Goal: Task Accomplishment & Management: Use online tool/utility

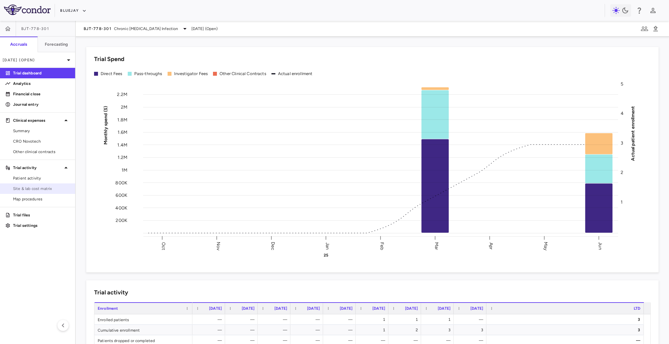
click at [43, 186] on span "Site & lab cost matrix" at bounding box center [41, 189] width 57 height 6
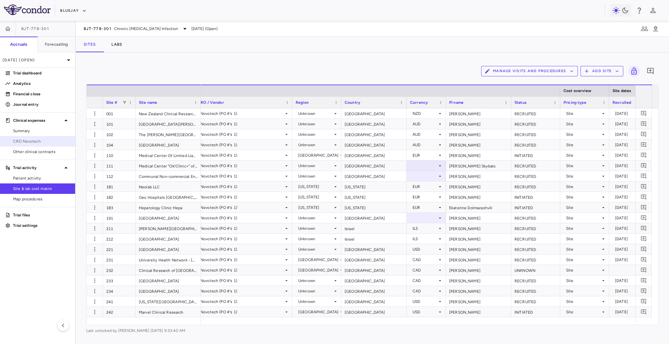
click at [40, 146] on link "CRO Novotech" at bounding box center [37, 142] width 75 height 10
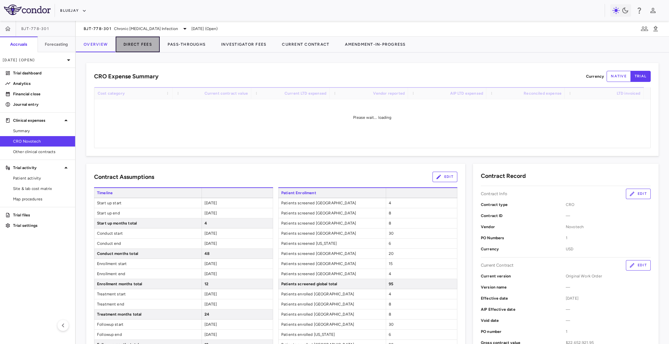
click at [144, 40] on button "Direct Fees" at bounding box center [138, 45] width 44 height 16
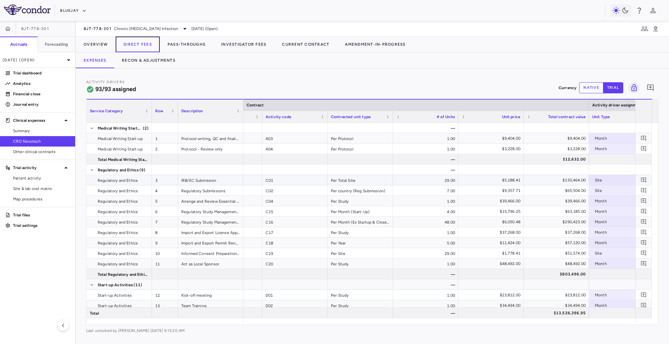
scroll to position [0, 86]
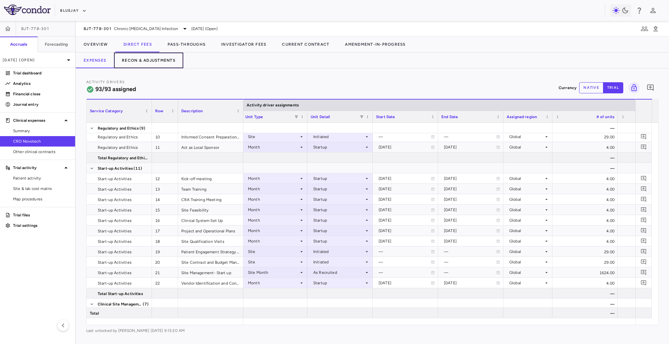
click at [142, 63] on button "Recon & Adjustments" at bounding box center [148, 61] width 69 height 16
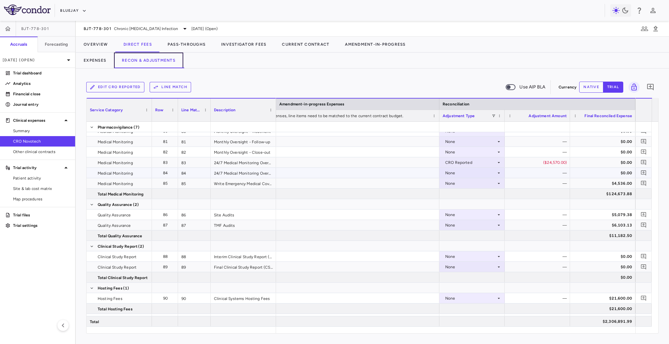
scroll to position [979, 0]
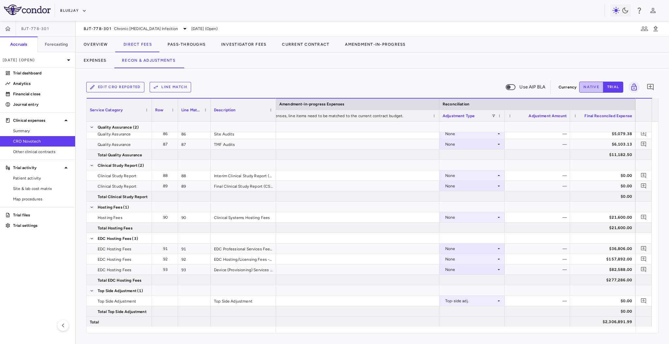
click at [585, 87] on button "native" at bounding box center [591, 87] width 24 height 11
type button "native"
click at [519, 300] on div "$0.00" at bounding box center [539, 301] width 56 height 10
click at [529, 300] on input "number" at bounding box center [542, 301] width 55 height 11
type input "*********"
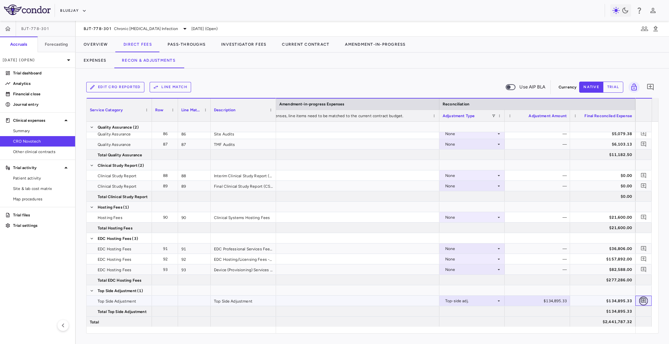
click at [643, 300] on icon "Add comment" at bounding box center [643, 301] width 5 height 5
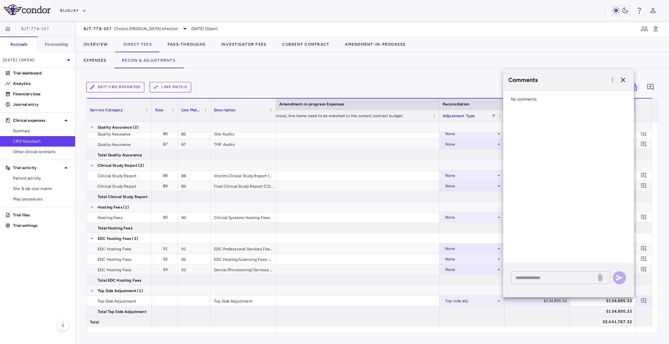
click at [553, 282] on div "* ​" at bounding box center [560, 278] width 99 height 13
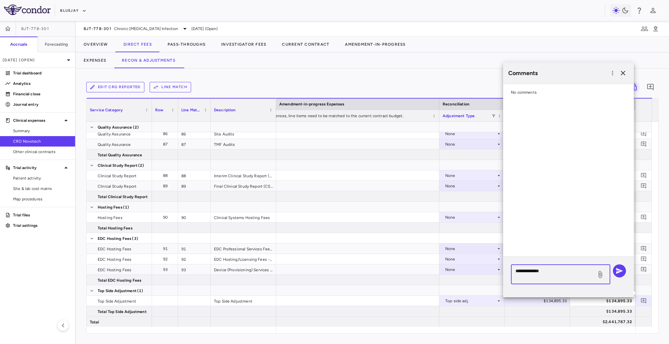
paste textarea "**********"
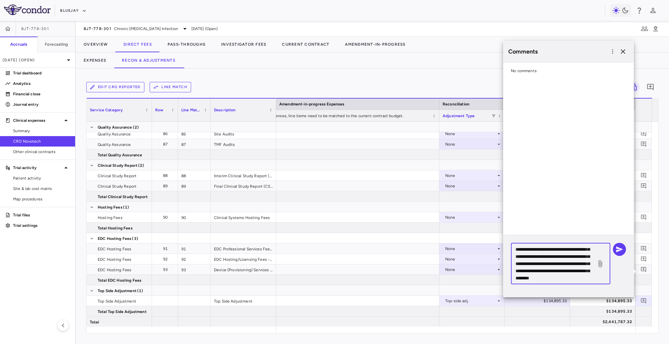
scroll to position [79, 0]
drag, startPoint x: 576, startPoint y: 279, endPoint x: 568, endPoint y: 265, distance: 15.9
click at [568, 265] on textarea "**********" at bounding box center [554, 264] width 76 height 36
type textarea "**********"
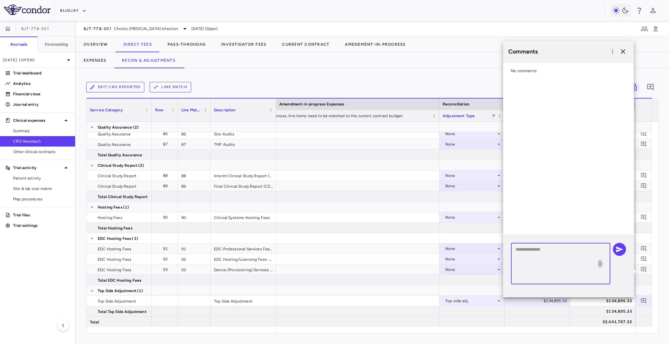
scroll to position [0, 0]
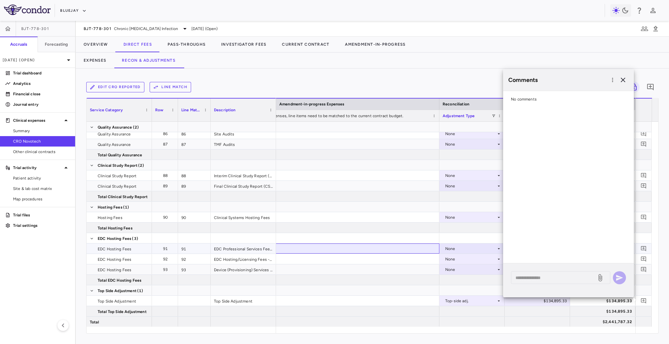
click at [412, 253] on div at bounding box center [341, 249] width 196 height 10
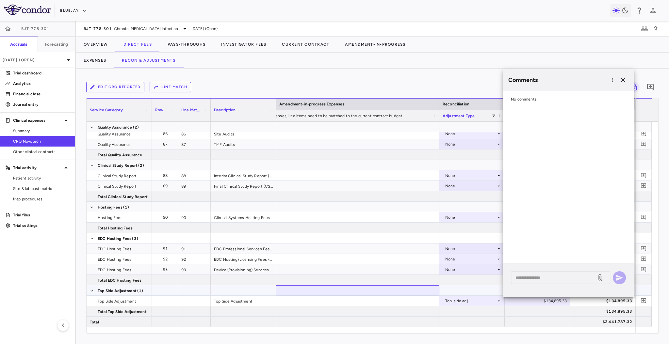
click at [406, 295] on div at bounding box center [341, 291] width 196 height 10
click at [410, 233] on div at bounding box center [341, 228] width 196 height 10
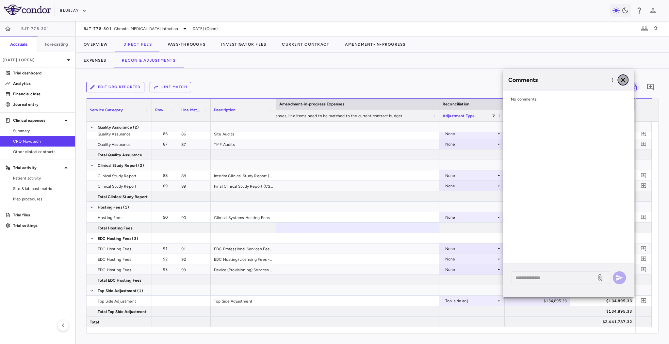
click at [625, 80] on icon "button" at bounding box center [623, 80] width 8 height 8
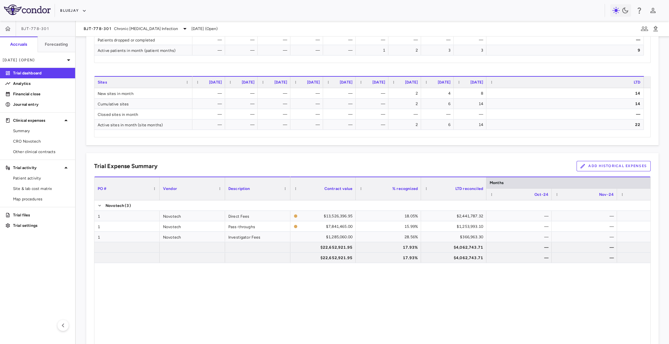
scroll to position [347, 0]
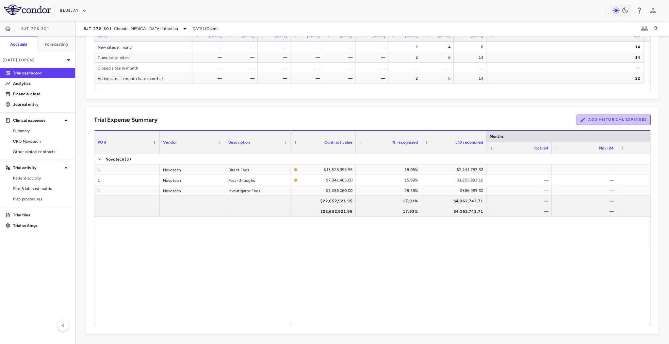
click at [607, 119] on button "Add Historical Expenses" at bounding box center [614, 120] width 74 height 10
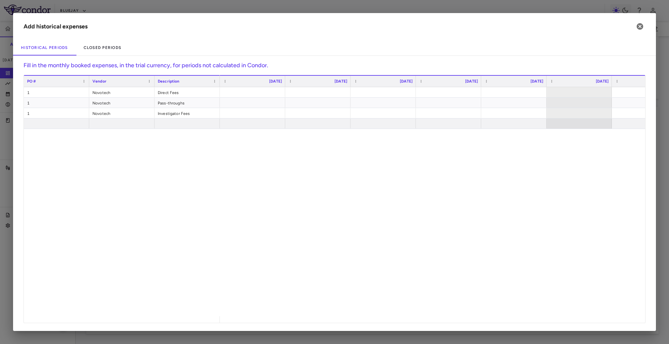
scroll to position [0, 54]
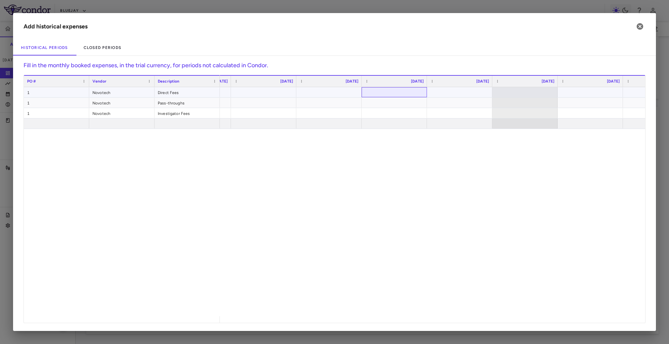
click at [410, 91] on div at bounding box center [394, 92] width 59 height 9
click at [452, 91] on div at bounding box center [459, 92] width 59 height 9
type input "*********"
click at [532, 91] on div at bounding box center [525, 92] width 59 height 9
click at [574, 93] on div at bounding box center [590, 92] width 59 height 9
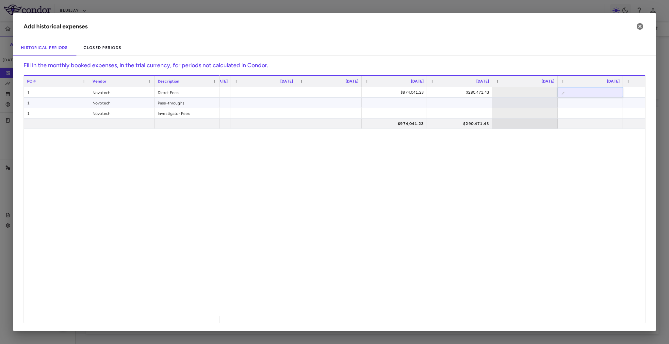
paste input "*********"
type input "*********"
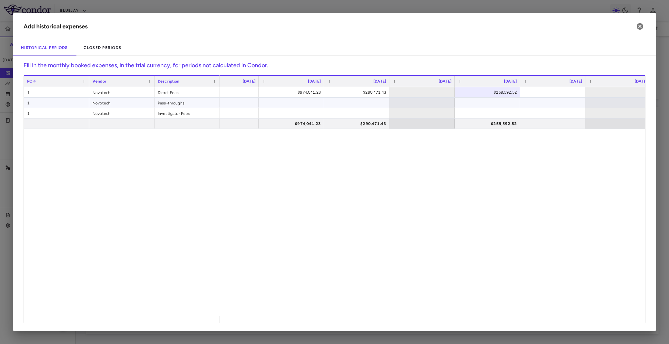
scroll to position [0, 0]
click at [562, 91] on div at bounding box center [547, 92] width 59 height 9
click at [542, 166] on div "$974,041.23 $290,471.43 $259,592.52 $254,145.44 $974,041.23 $290,471.43 $259,59…" at bounding box center [432, 201] width 425 height 229
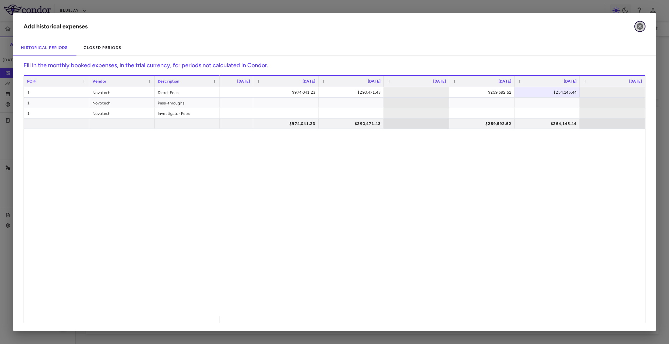
click at [642, 28] on icon "button" at bounding box center [640, 26] width 7 height 7
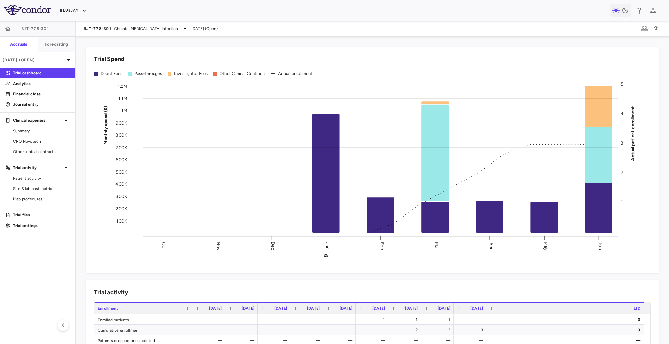
scroll to position [74, 0]
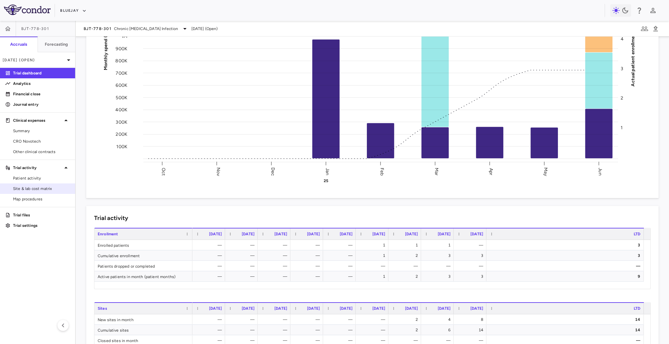
click at [51, 190] on span "Site & lab cost matrix" at bounding box center [41, 189] width 57 height 6
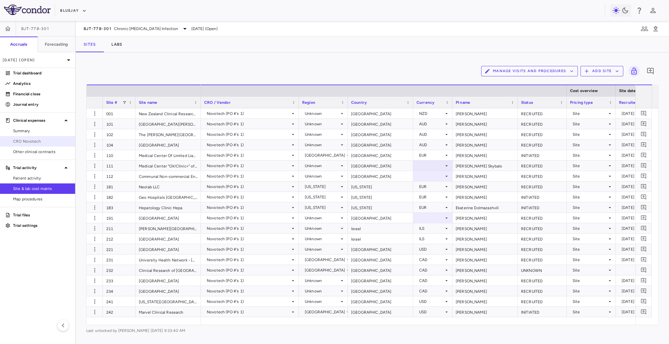
click at [33, 139] on span "CRO Novotech" at bounding box center [41, 142] width 57 height 6
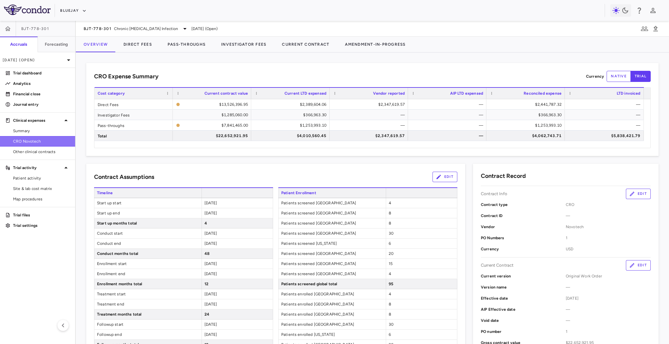
click at [36, 141] on span "CRO Novotech" at bounding box center [41, 142] width 57 height 6
click at [37, 193] on link "Site & lab cost matrix" at bounding box center [37, 189] width 75 height 10
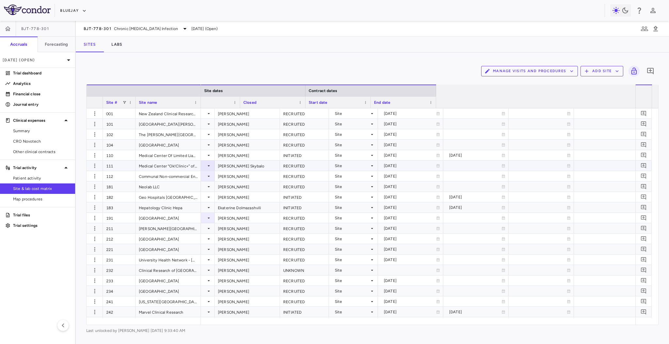
scroll to position [0, 238]
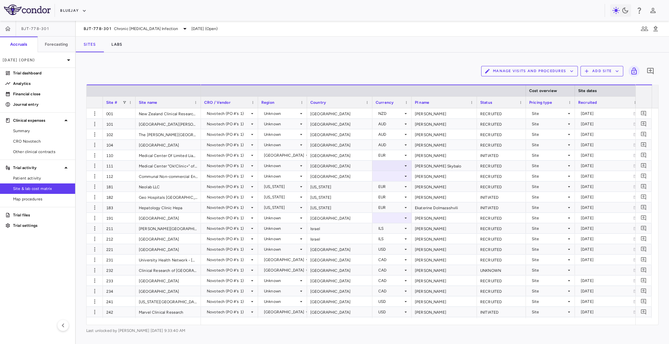
drag, startPoint x: 297, startPoint y: 98, endPoint x: 256, endPoint y: 102, distance: 41.0
click at [256, 102] on div "CRO / Vendor" at bounding box center [229, 102] width 57 height 12
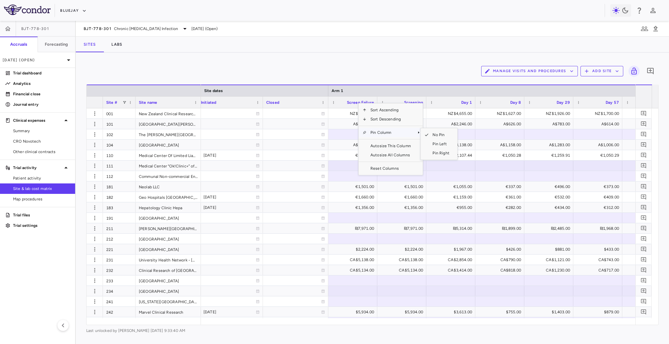
click at [386, 131] on span "Pin Column" at bounding box center [391, 132] width 48 height 9
click at [430, 141] on span "Pin Left" at bounding box center [441, 144] width 25 height 9
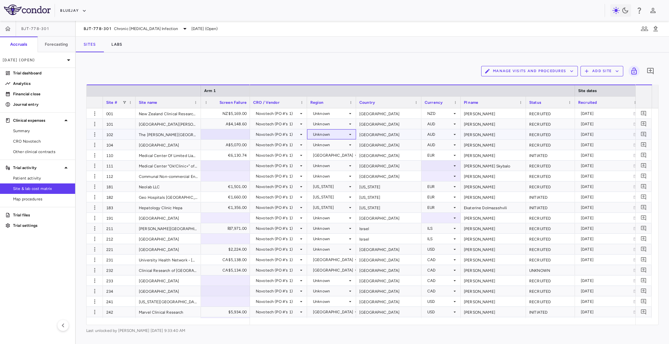
click at [350, 136] on icon at bounding box center [350, 134] width 5 height 5
click at [348, 136] on div at bounding box center [334, 172] width 669 height 344
click at [348, 124] on icon at bounding box center [350, 124] width 5 height 5
click at [348, 124] on div at bounding box center [334, 172] width 669 height 344
click at [306, 68] on div "Manage Visits and Procedures Add Site 0" at bounding box center [372, 71] width 572 height 16
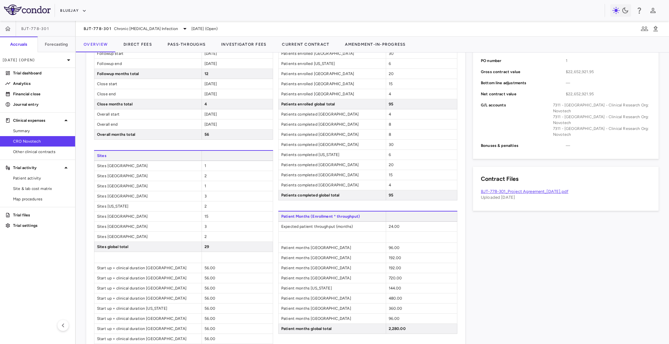
scroll to position [272, 0]
